Goal: Information Seeking & Learning: Understand process/instructions

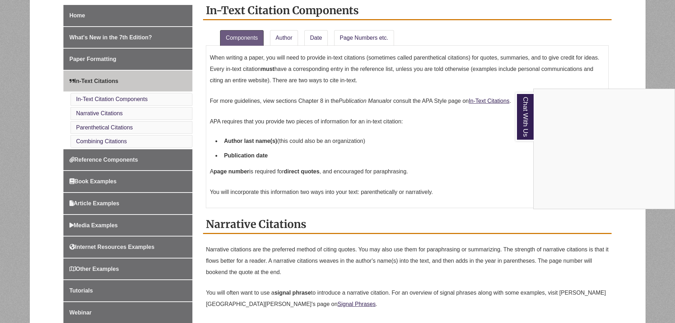
scroll to position [177, 0]
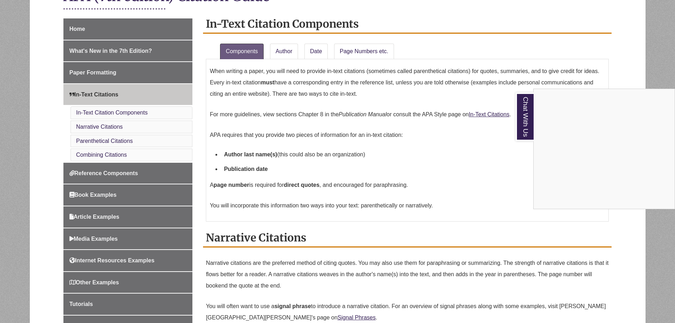
click at [356, 52] on div "Chat With Us" at bounding box center [337, 161] width 675 height 323
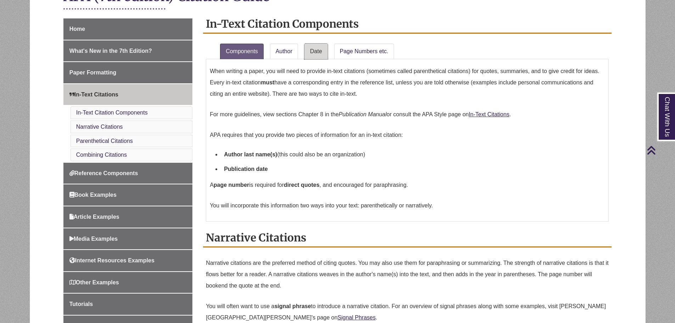
click at [319, 52] on link "Date" at bounding box center [315, 52] width 23 height 16
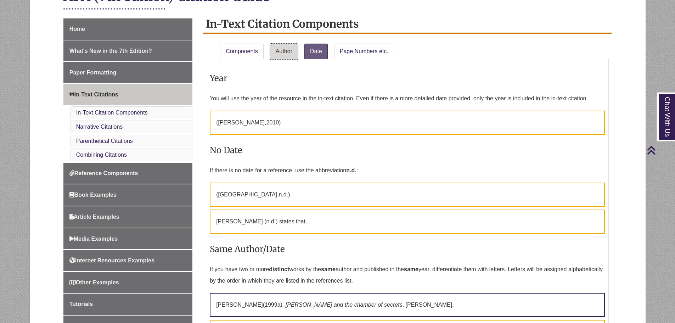
click at [290, 53] on link "Author" at bounding box center [284, 52] width 28 height 16
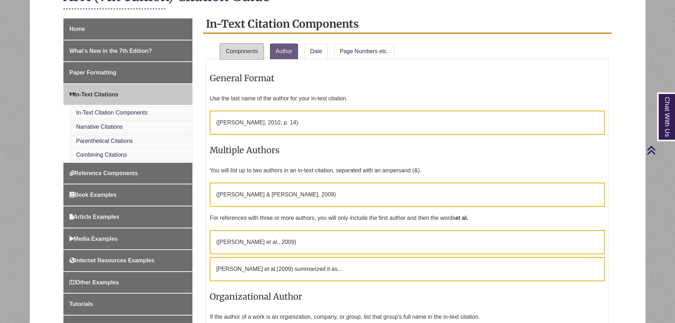
click at [253, 51] on link "Components" at bounding box center [242, 52] width 44 height 16
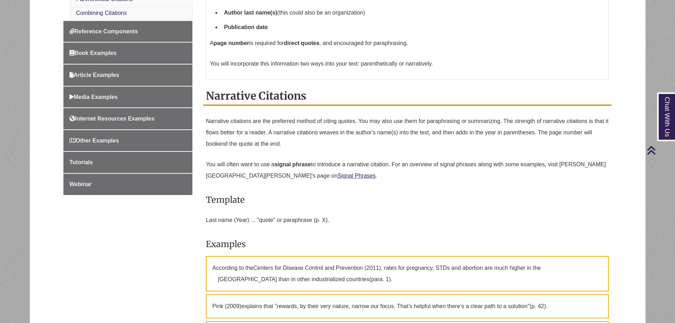
scroll to position [142, 0]
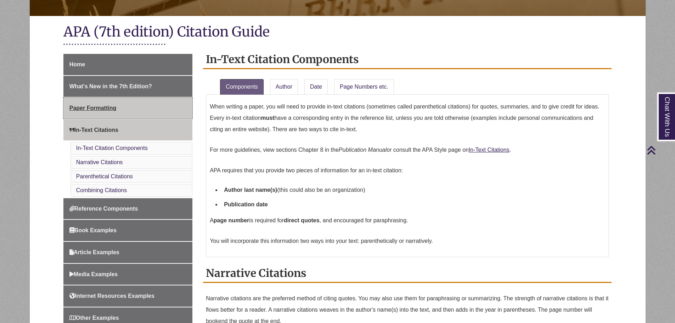
click at [85, 108] on span "Paper Formatting" at bounding box center [92, 108] width 47 height 6
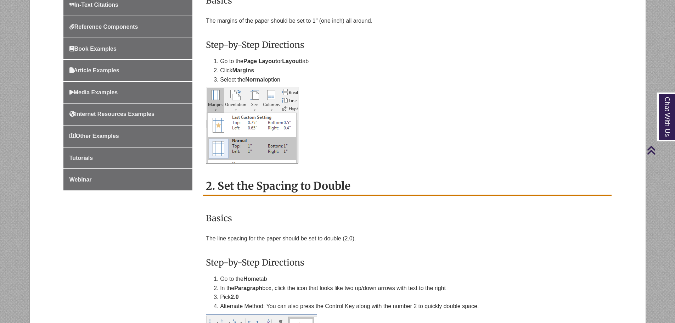
scroll to position [425, 0]
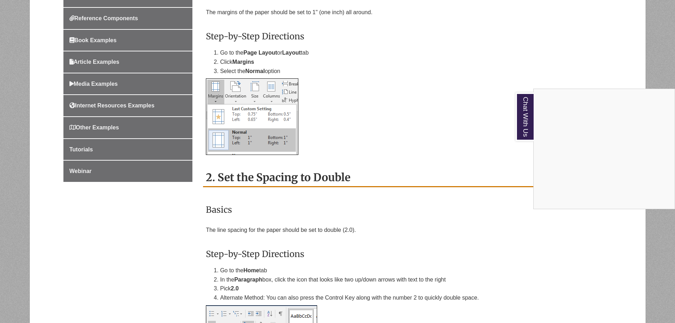
click at [360, 71] on div "Chat With Us" at bounding box center [337, 161] width 675 height 323
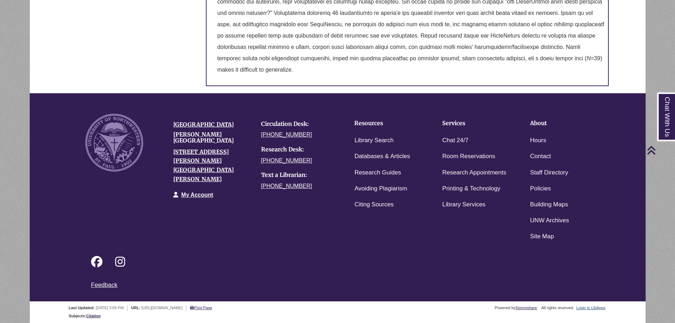
scroll to position [3060, 0]
